Goal: Transaction & Acquisition: Obtain resource

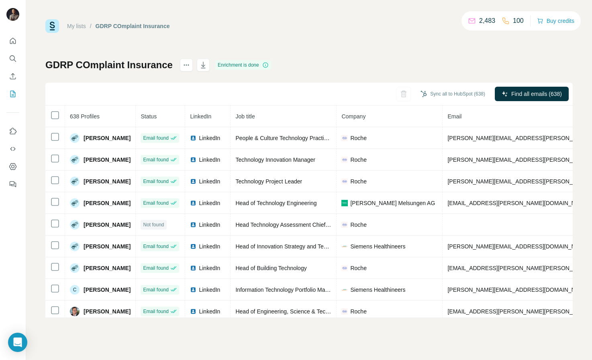
click at [238, 46] on div "My lists / GDRP COmplaint Insurance 2,483 100 Buy credits GDRP COmplaint Insura…" at bounding box center [308, 168] width 527 height 298
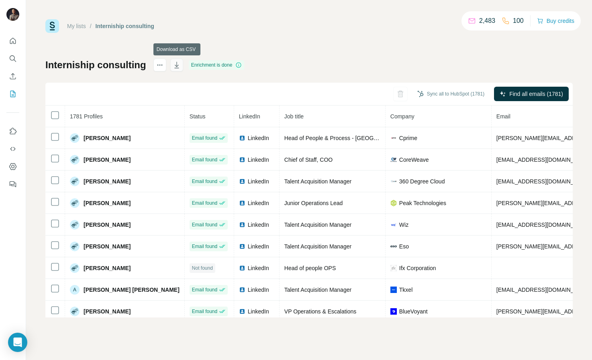
click at [176, 66] on icon "button" at bounding box center [177, 65] width 8 height 8
click at [12, 94] on icon "My lists" at bounding box center [13, 94] width 8 height 8
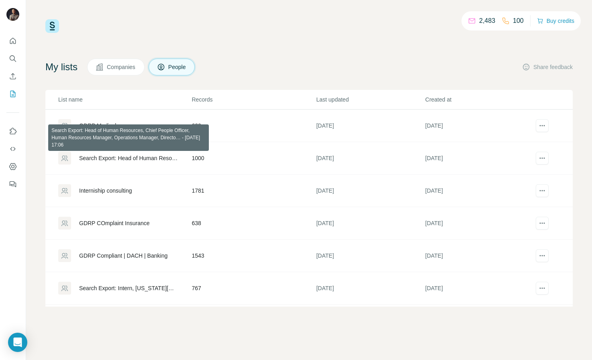
click at [113, 157] on div "Search Export: Head of Human Resources, Chief People Officer, Human Resources M…" at bounding box center [128, 158] width 99 height 8
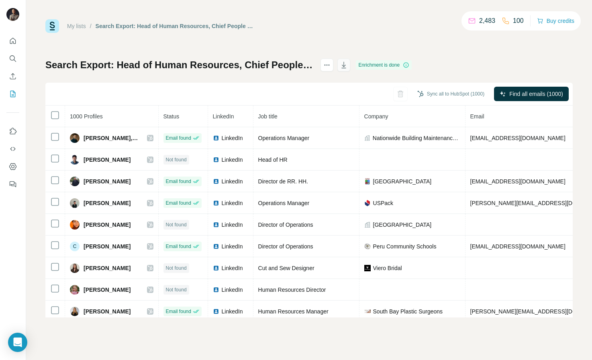
click at [348, 62] on icon "button" at bounding box center [344, 65] width 8 height 8
click at [11, 94] on icon "My lists" at bounding box center [13, 94] width 8 height 8
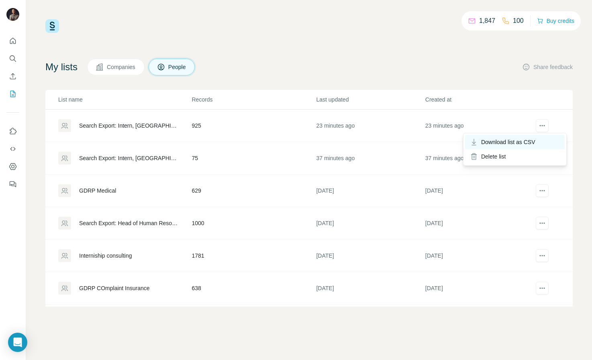
click at [522, 141] on span "Download list as CSV" at bounding box center [508, 142] width 54 height 8
